Goal: Check status: Check status

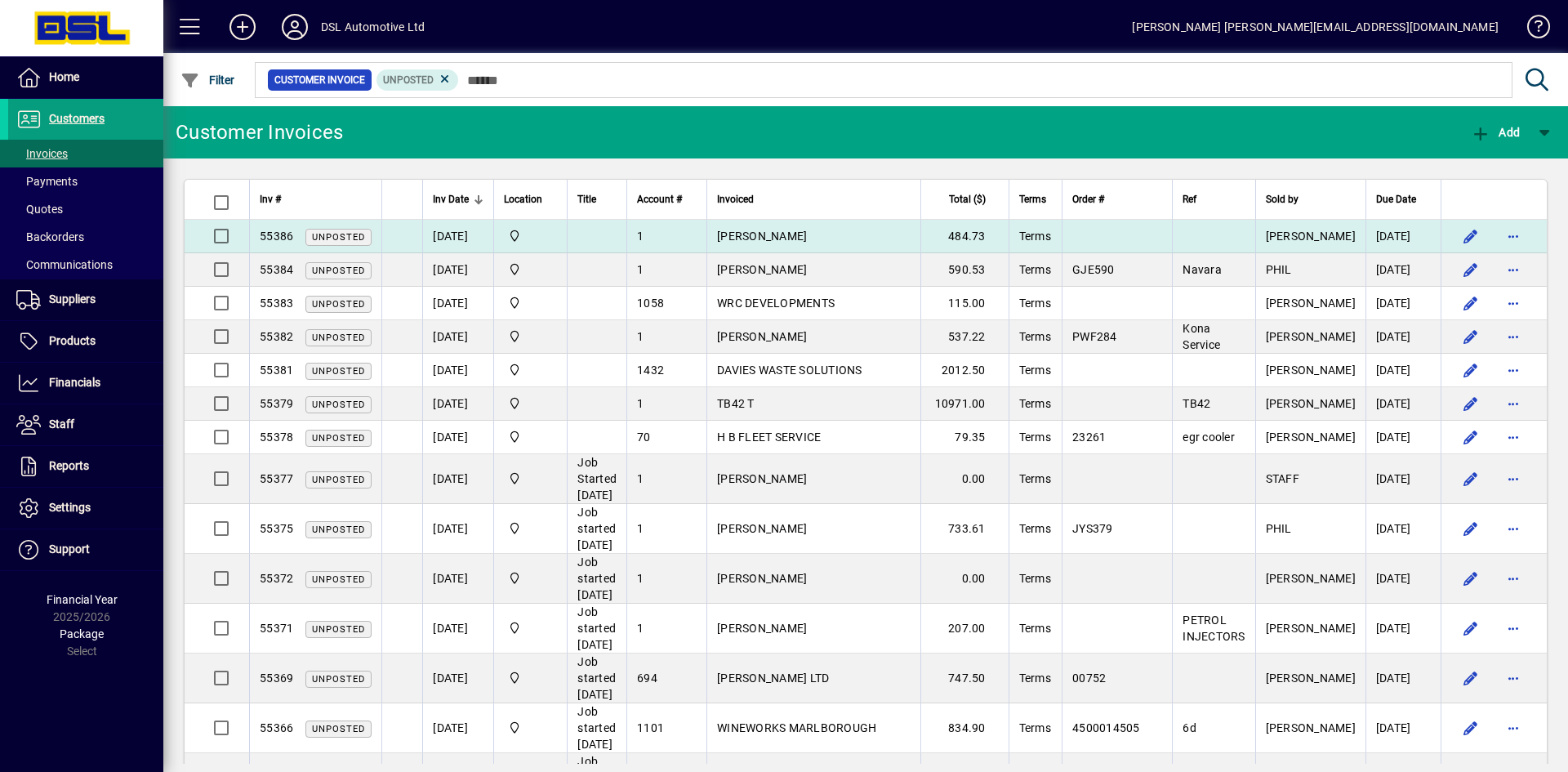
click at [920, 229] on td "[PERSON_NAME]" at bounding box center [813, 237] width 214 height 34
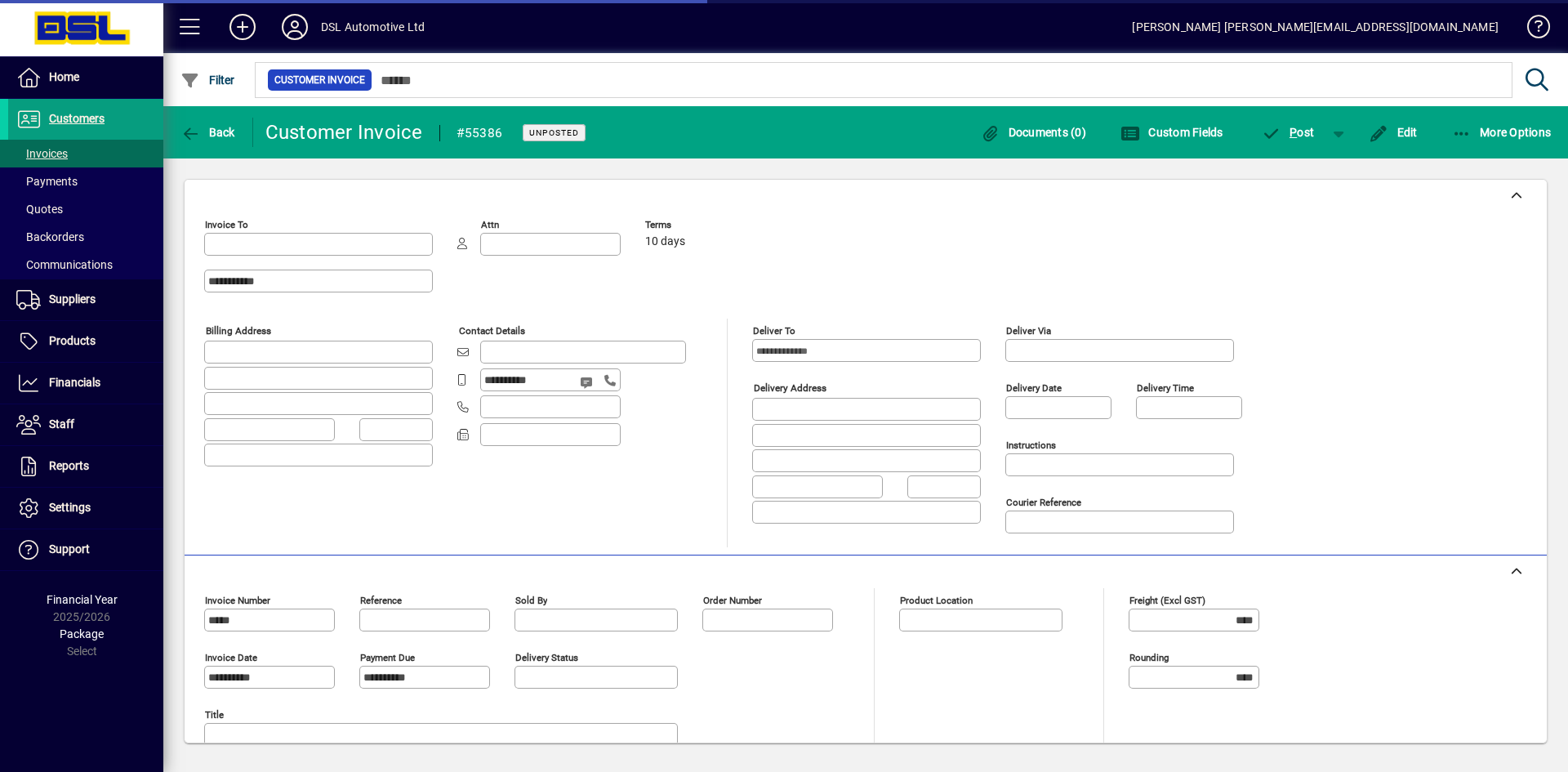
type input "**********"
type input "*******"
type input "**********"
